Goal: Check status: Check status

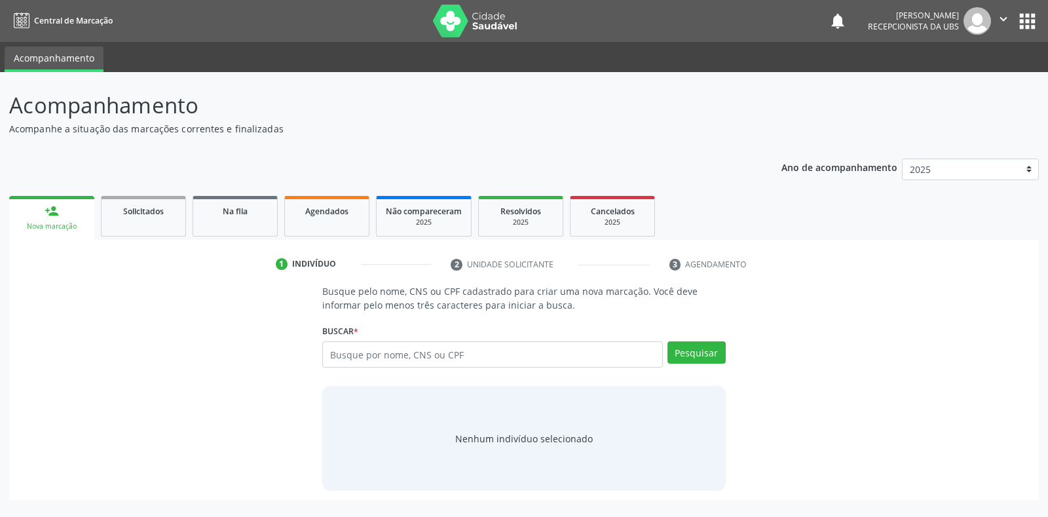
click at [337, 354] on input "text" at bounding box center [492, 354] width 340 height 26
type input "702004316486188"
click at [696, 355] on button "Pesquisar" at bounding box center [696, 352] width 58 height 22
type input "702004316486188"
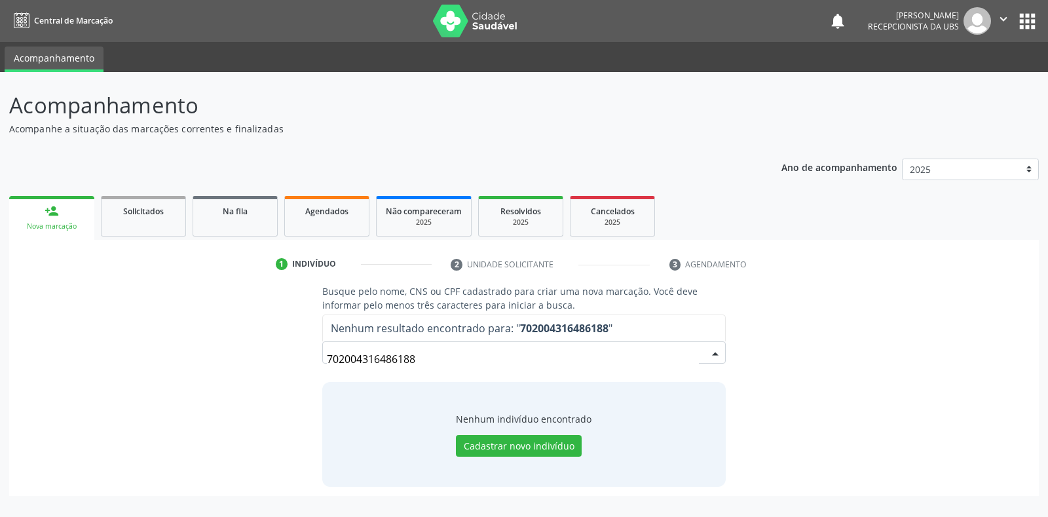
click at [420, 360] on input "702004316486188" at bounding box center [512, 359] width 371 height 26
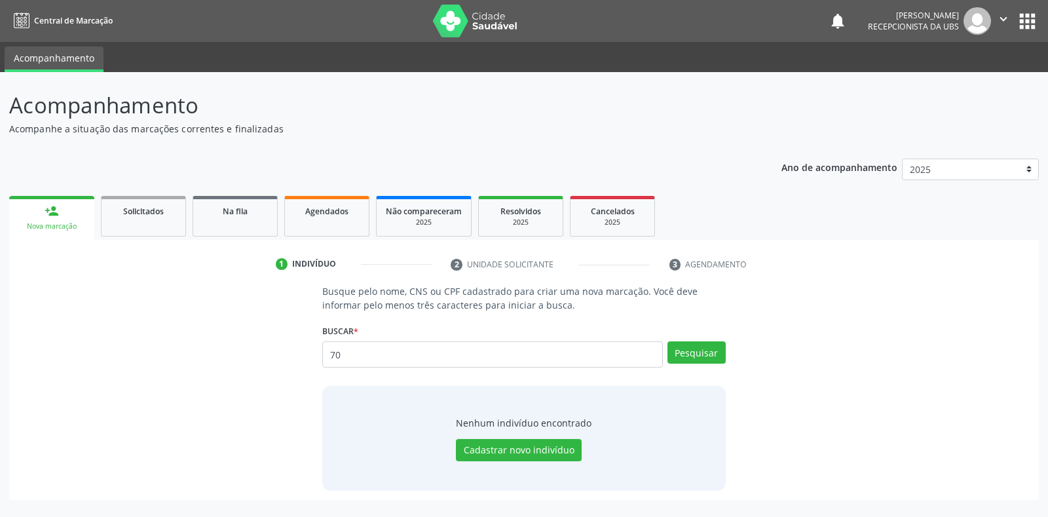
type input "7"
click at [327, 352] on input "text" at bounding box center [492, 354] width 340 height 26
type input "13490124405"
click at [694, 349] on button "Pesquisar" at bounding box center [696, 352] width 58 height 22
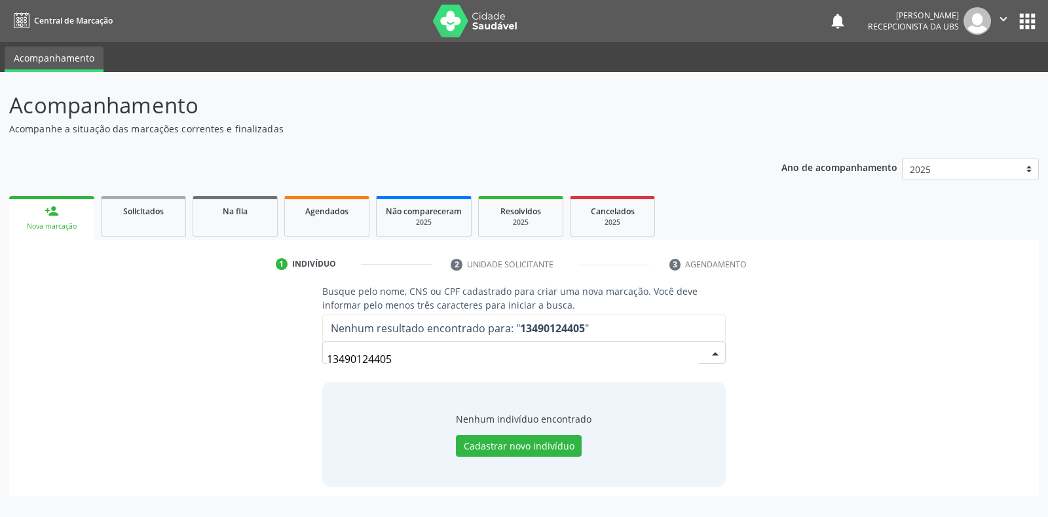
click at [393, 360] on input "13490124405" at bounding box center [512, 359] width 371 height 26
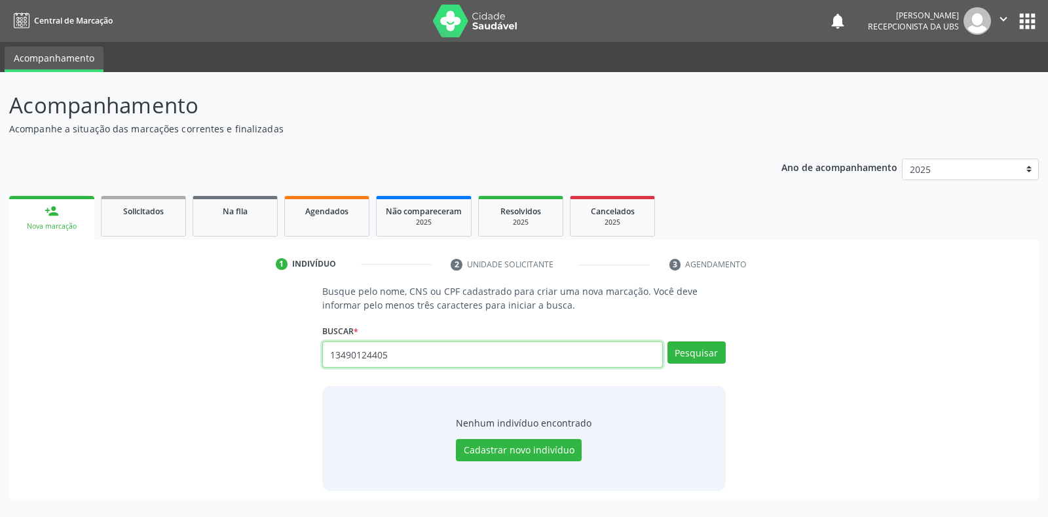
click at [389, 352] on input "13490124405" at bounding box center [492, 354] width 340 height 26
type input "1"
click at [338, 357] on input "text" at bounding box center [492, 354] width 340 height 26
type input "702004316486188"
click at [688, 357] on button "Pesquisar" at bounding box center [696, 352] width 58 height 22
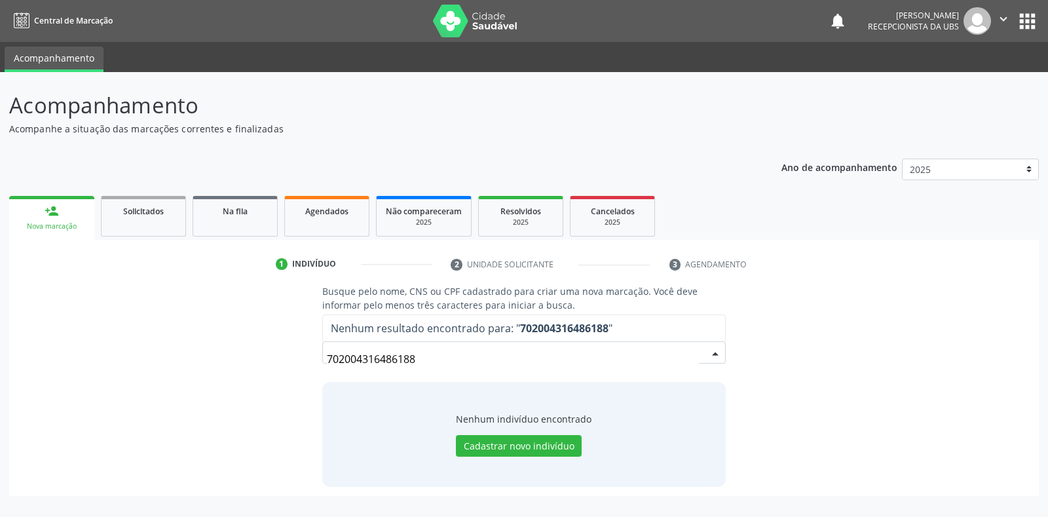
click at [426, 364] on input "702004316486188" at bounding box center [512, 359] width 371 height 26
click at [419, 358] on input "702004316486188" at bounding box center [512, 359] width 371 height 26
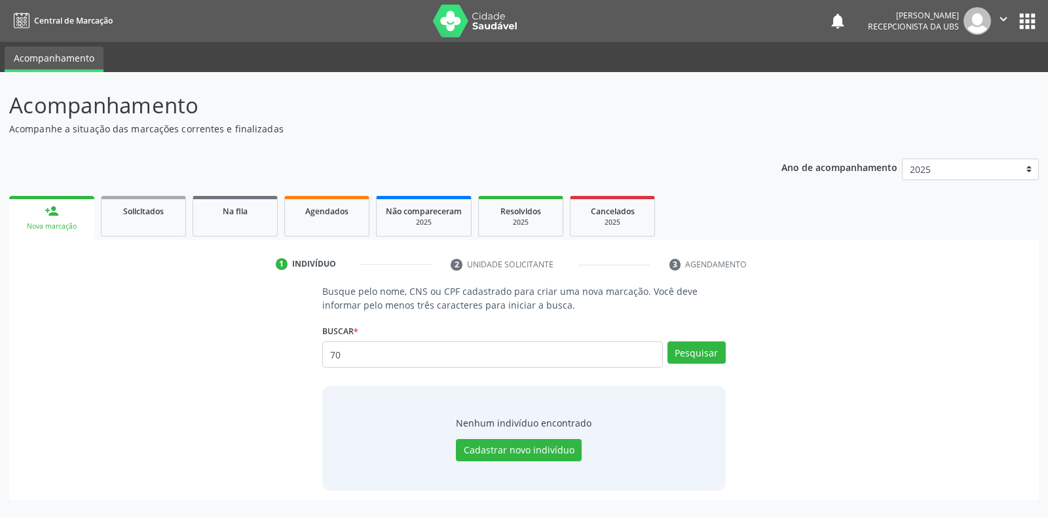
type input "7"
click at [333, 217] on link "Agendados" at bounding box center [326, 216] width 85 height 41
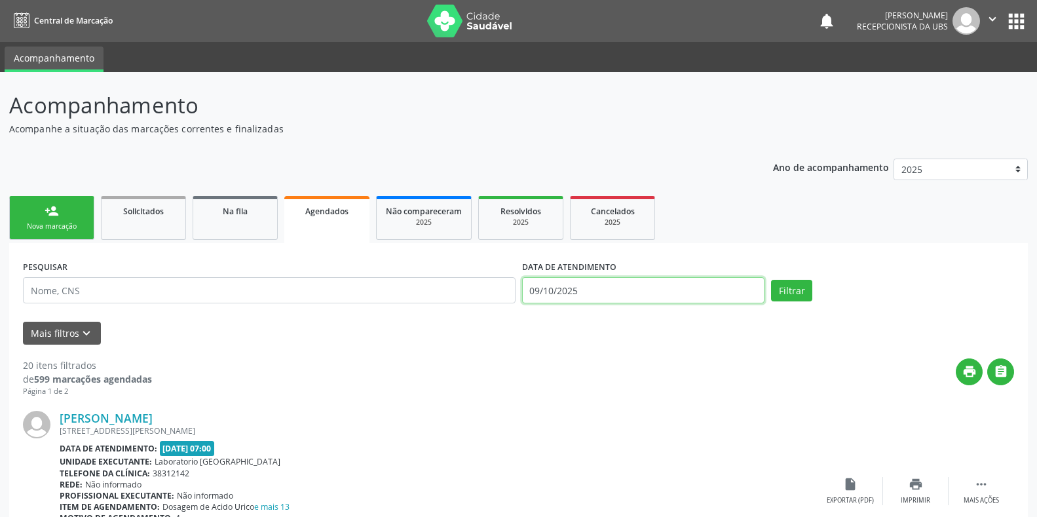
click at [534, 291] on input "09/10/2025" at bounding box center [643, 290] width 243 height 26
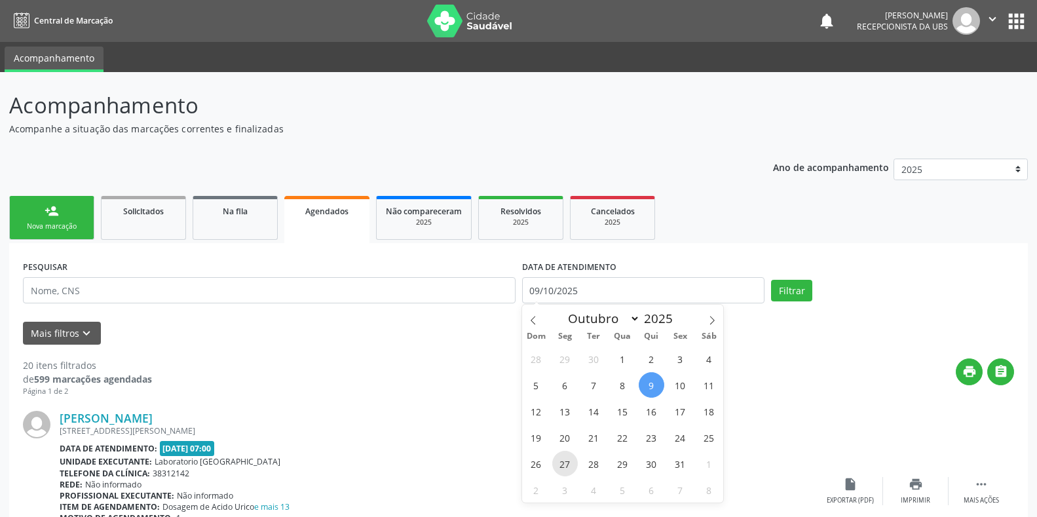
click at [563, 467] on span "27" at bounding box center [565, 463] width 26 height 26
type input "[DATE]"
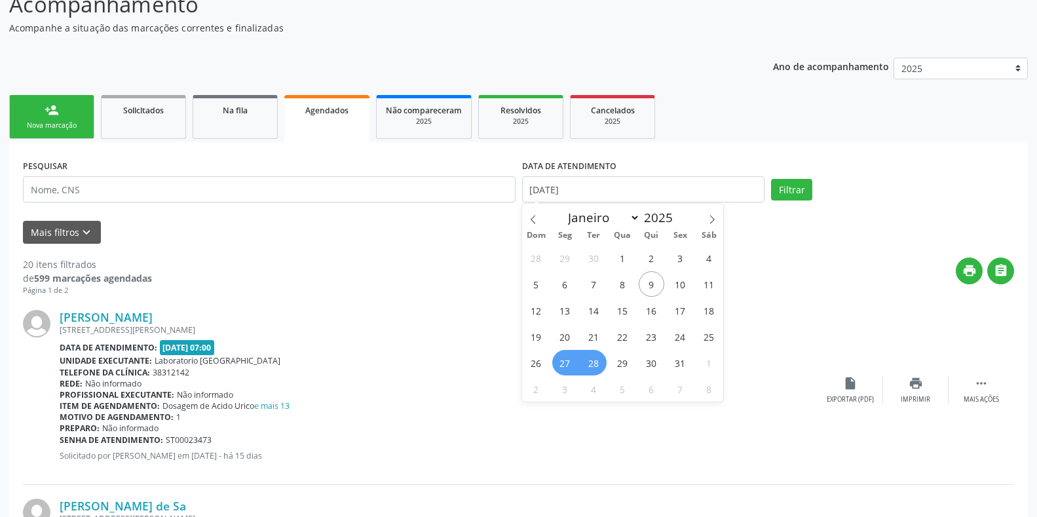
scroll to position [109, 0]
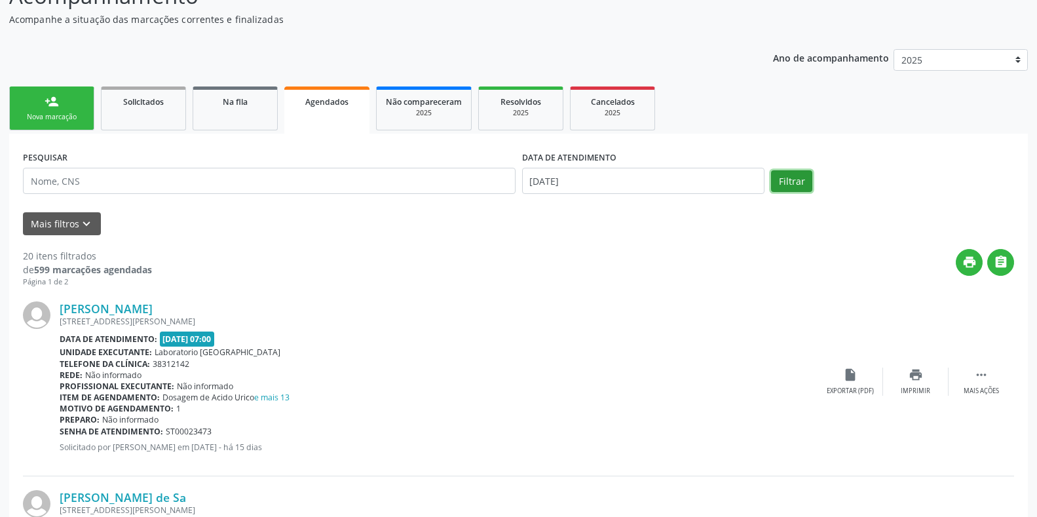
click at [789, 176] on button "Filtrar" at bounding box center [791, 181] width 41 height 22
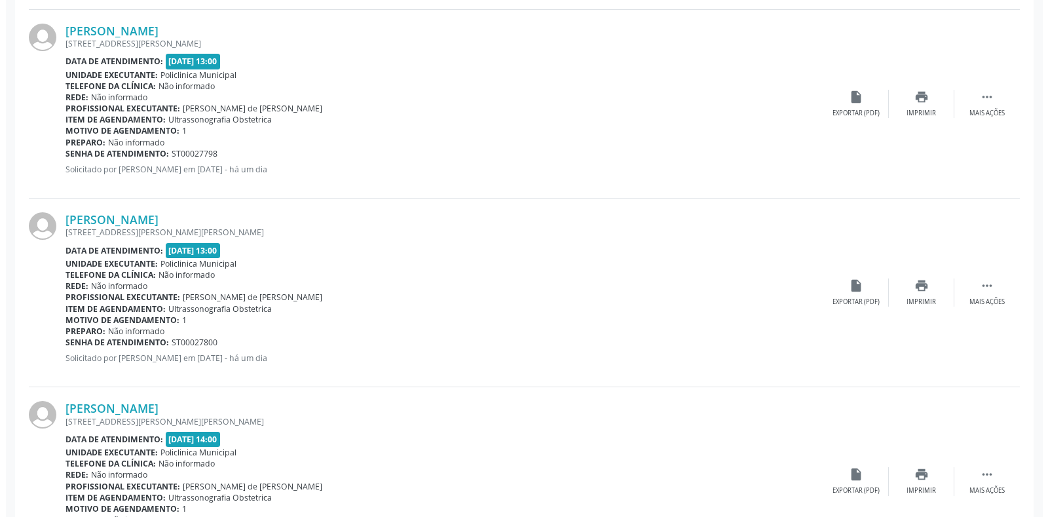
scroll to position [439, 0]
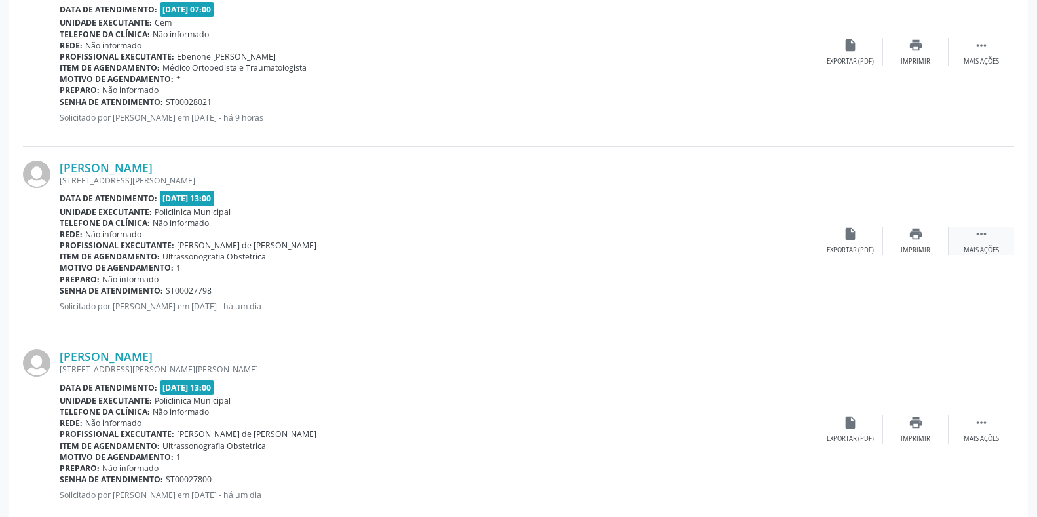
click at [982, 235] on icon "" at bounding box center [981, 234] width 14 height 14
click at [853, 235] on icon "cancel" at bounding box center [850, 234] width 14 height 14
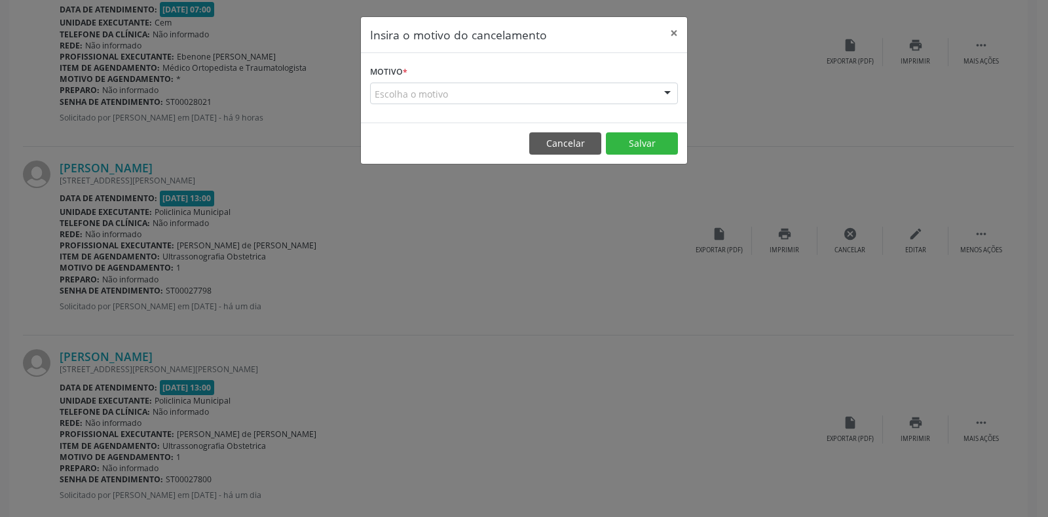
click at [401, 67] on label "Motivo *" at bounding box center [388, 72] width 37 height 20
click at [386, 88] on div "Escolha o motivo" at bounding box center [524, 94] width 308 height 22
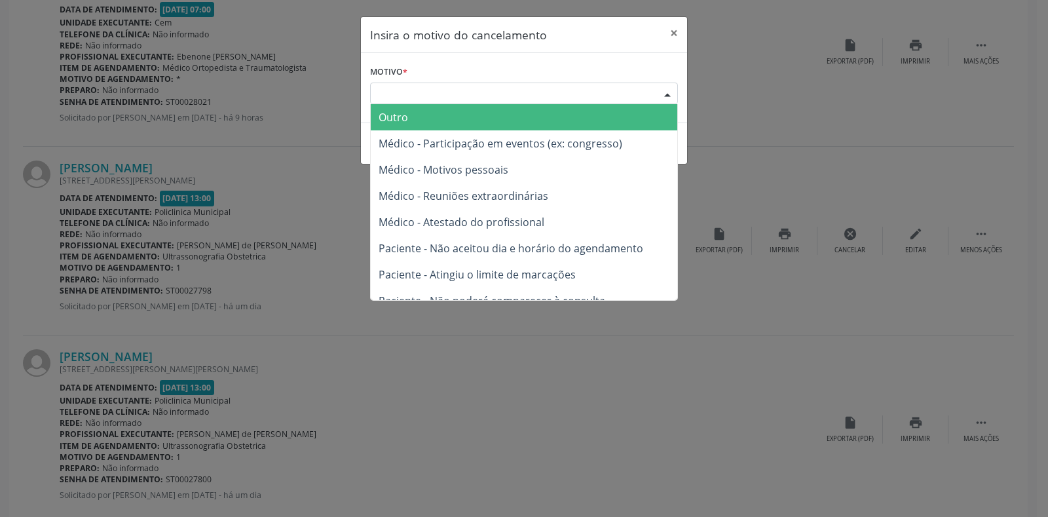
click at [403, 118] on span "Outro" at bounding box center [392, 117] width 29 height 14
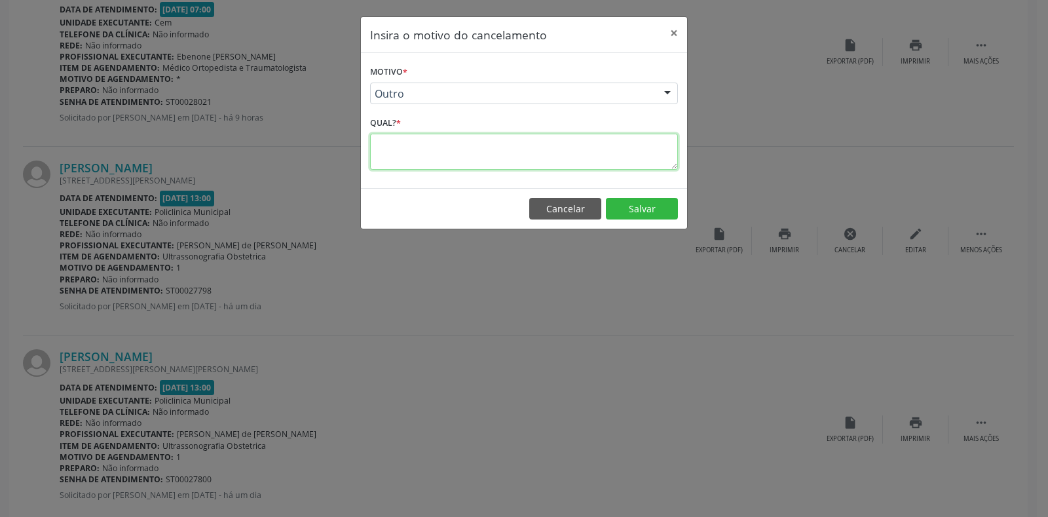
click at [384, 149] on textarea at bounding box center [524, 152] width 308 height 36
type textarea "1"
click at [631, 211] on button "Salvar" at bounding box center [642, 209] width 72 height 22
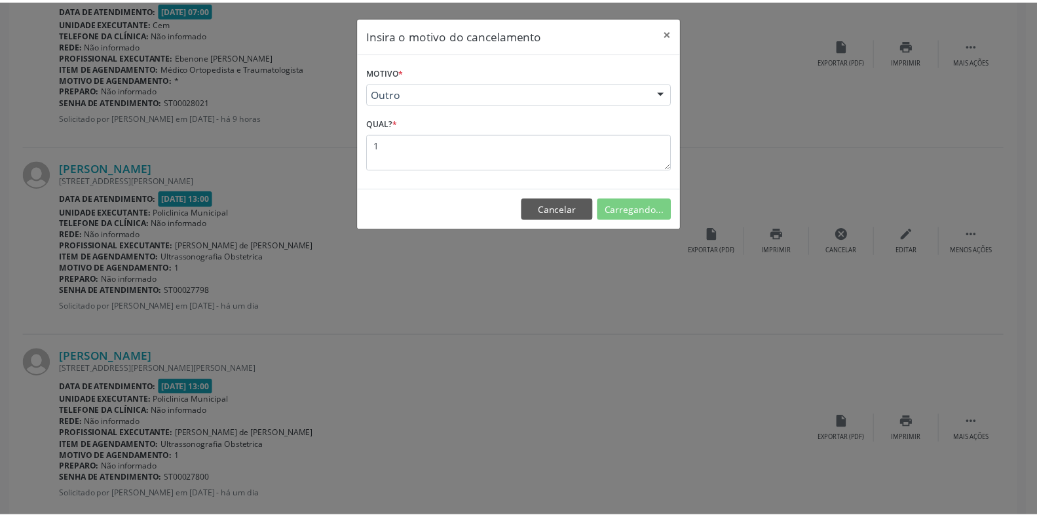
scroll to position [0, 0]
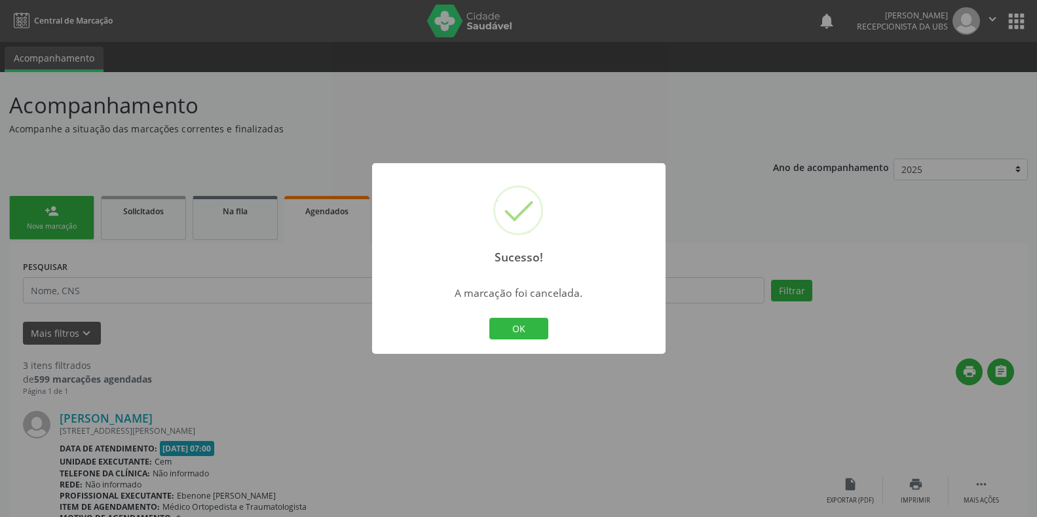
click at [592, 318] on div "Sucesso! × A marcação foi cancelada. OK Cancel" at bounding box center [518, 258] width 293 height 191
click at [521, 331] on button "OK" at bounding box center [518, 329] width 59 height 22
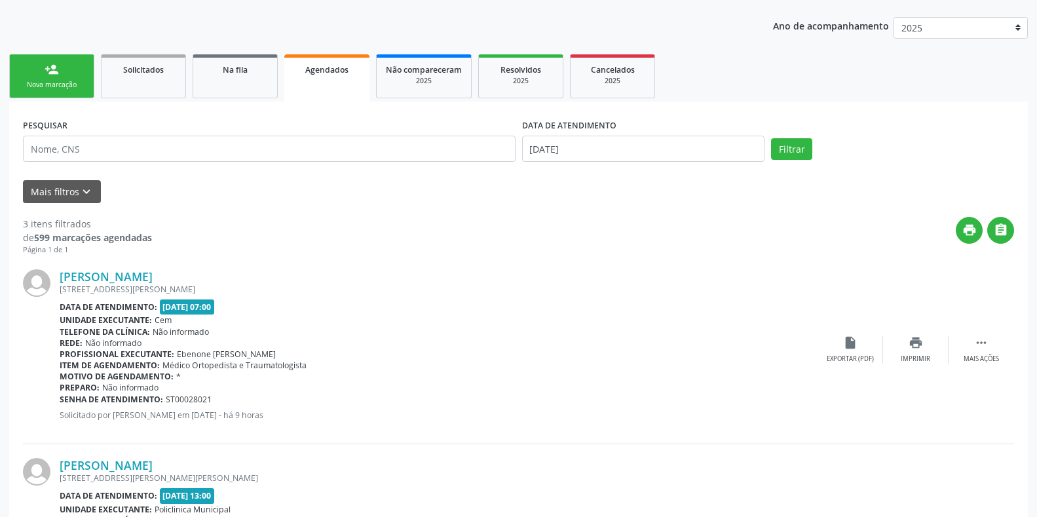
scroll to position [141, 0]
